Goal: Task Accomplishment & Management: Manage account settings

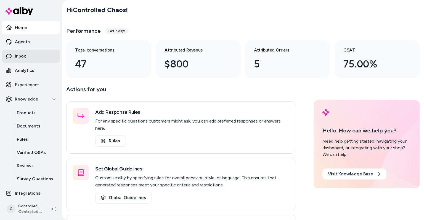
click at [38, 58] on link "Inbox" at bounding box center [30, 56] width 57 height 13
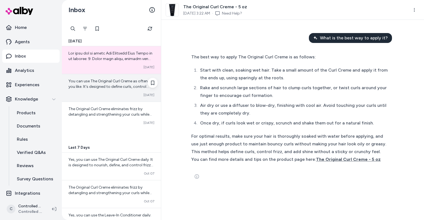
click at [91, 87] on span "You can use The Original Curl Creme as often as you like. It's designed to defi…" at bounding box center [110, 106] width 85 height 54
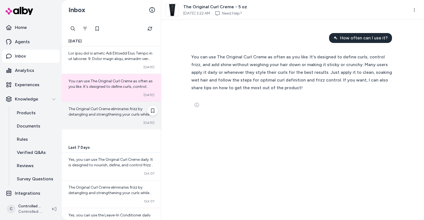
click at [89, 114] on span "The Original Curl Creme eliminates frizz by detangling and strengthening your c…" at bounding box center [111, 148] width 86 height 82
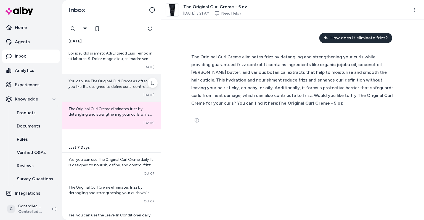
click at [90, 93] on div "Converted [DATE]" at bounding box center [111, 95] width 86 height 4
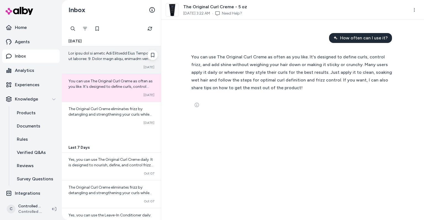
click at [90, 69] on div "Converted [DATE]" at bounding box center [111, 67] width 86 height 4
